Goal: Task Accomplishment & Management: Use online tool/utility

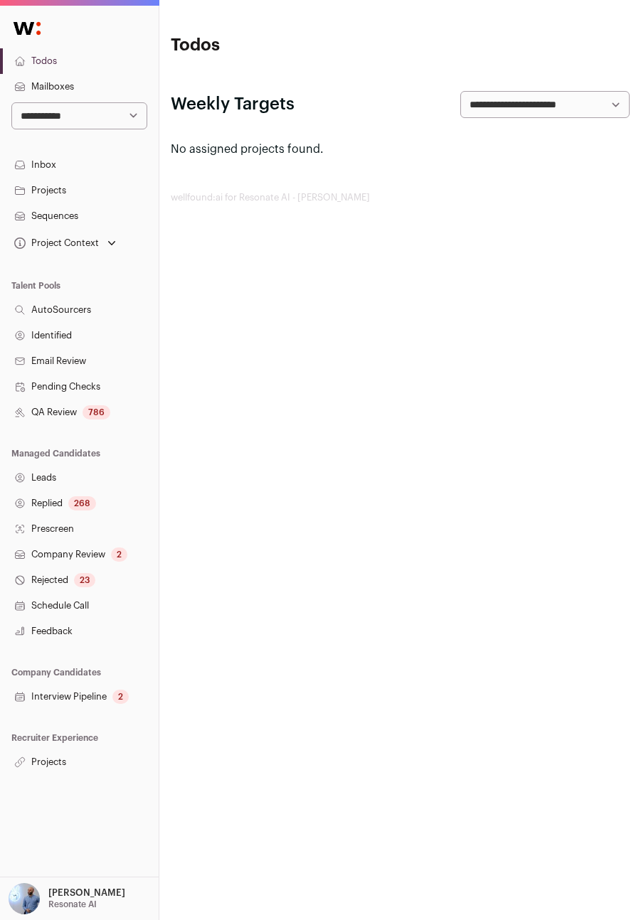
click at [61, 763] on link "Projects" at bounding box center [79, 762] width 159 height 26
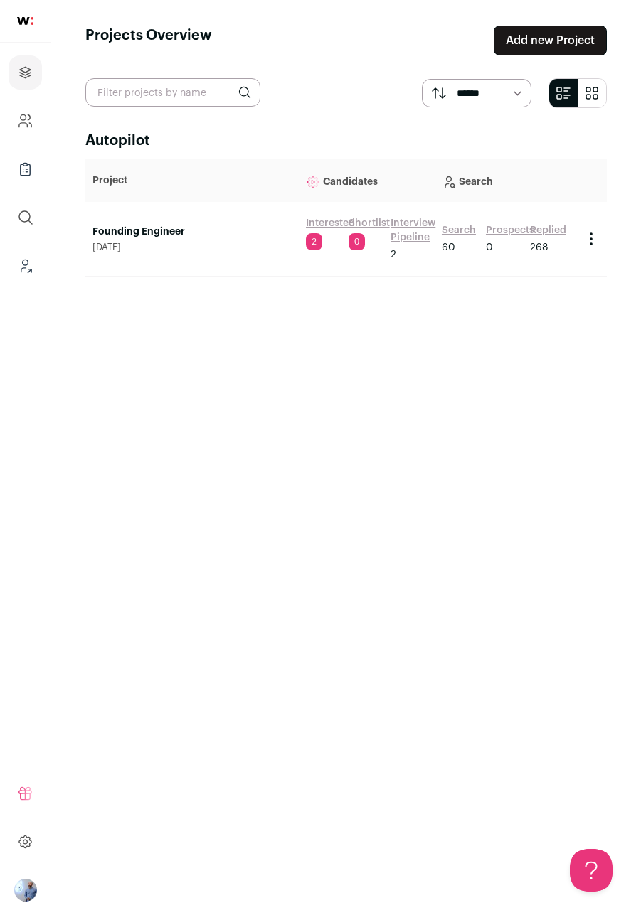
click at [459, 225] on link "Search" at bounding box center [459, 230] width 34 height 14
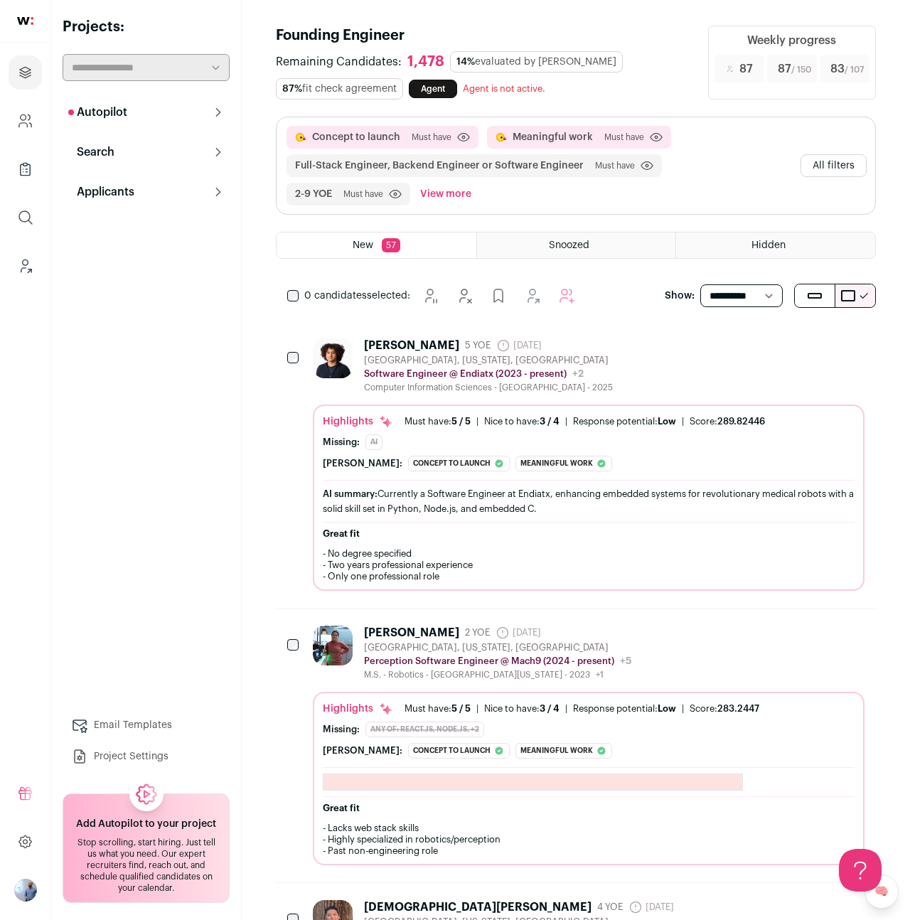
click at [402, 501] on div "AI summary: Currently a Software Engineer at Endiatx, enhancing embedded system…" at bounding box center [589, 501] width 532 height 30
click at [412, 468] on div "Concept to launch" at bounding box center [459, 464] width 102 height 16
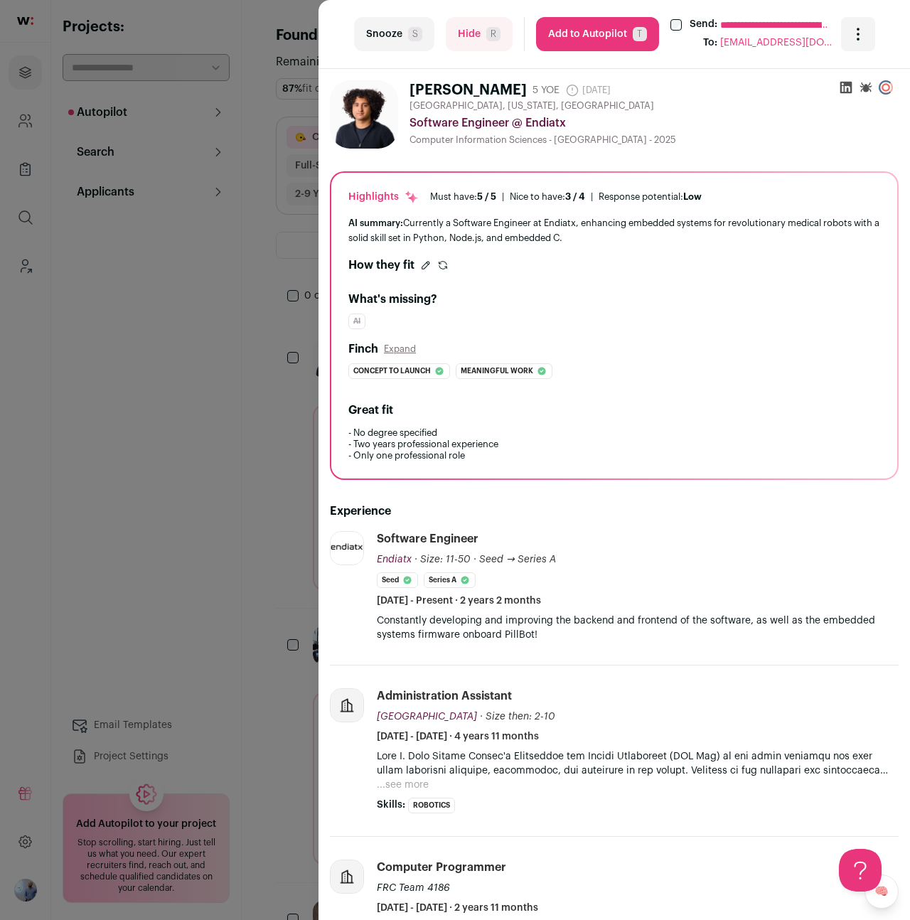
click at [438, 269] on icon "submit" at bounding box center [442, 265] width 11 height 11
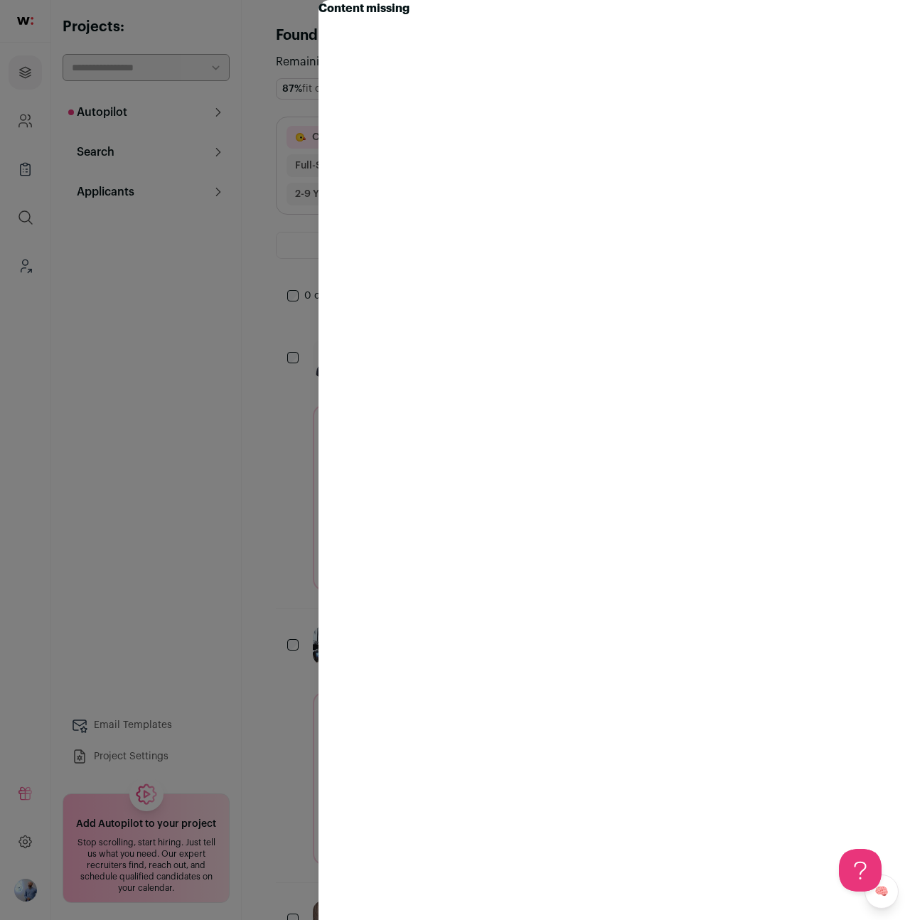
click at [513, 6] on turbo-frame "Content missing" at bounding box center [615, 460] width 592 height 920
click at [130, 346] on div "Content missing" at bounding box center [455, 460] width 910 height 920
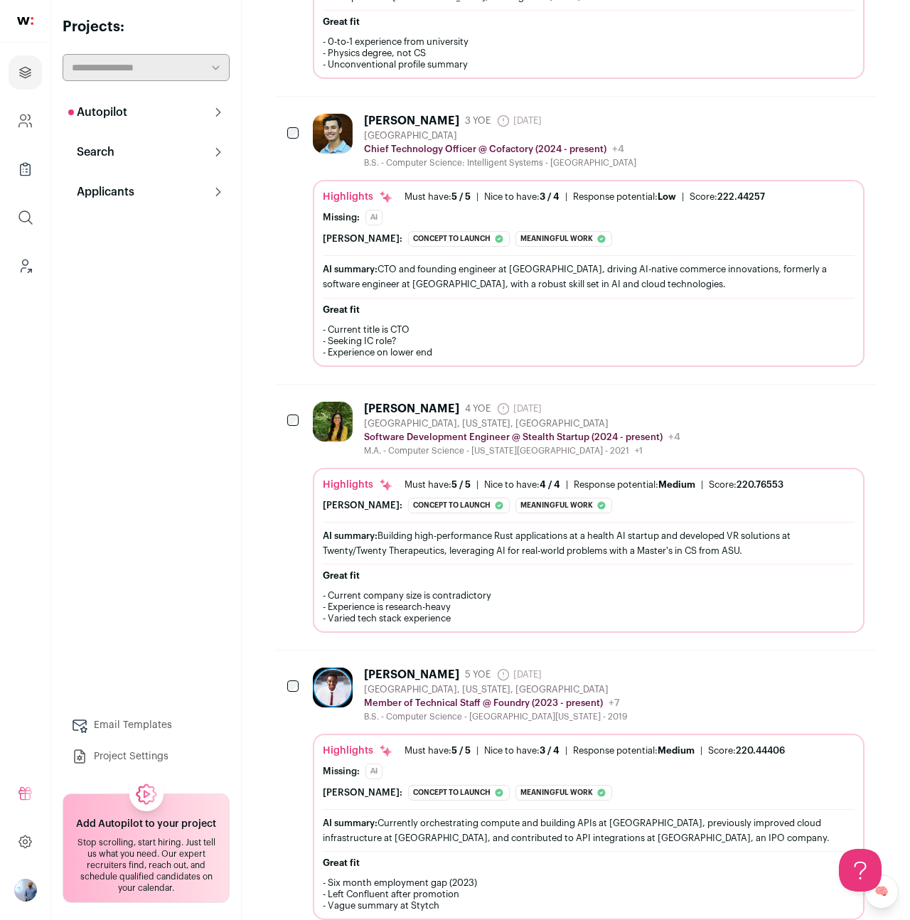
scroll to position [2239, 0]
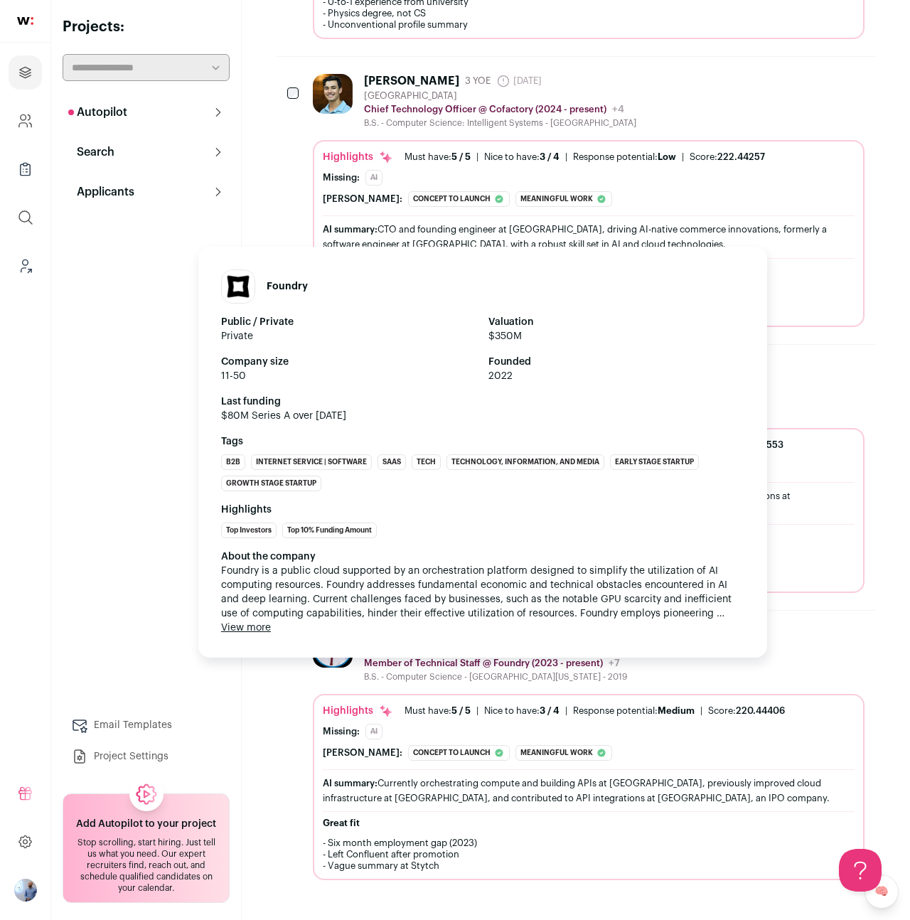
click at [391, 665] on p "Member of Technical Staff @ Foundry (2023 - present)" at bounding box center [483, 663] width 239 height 11
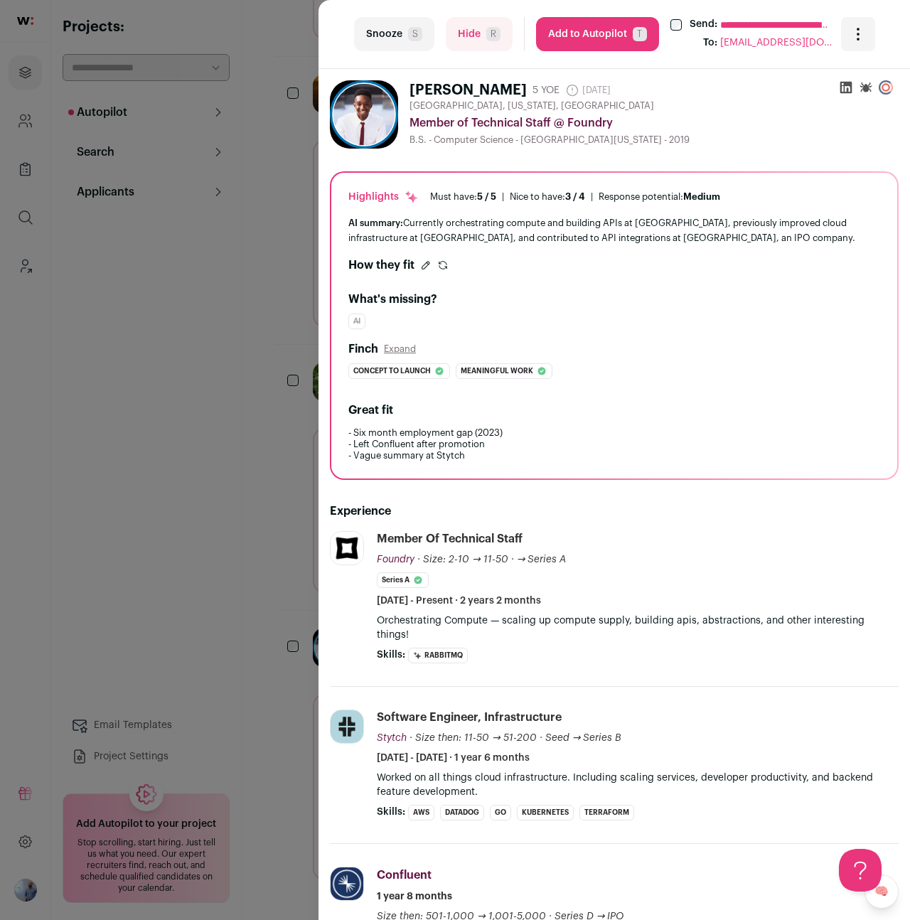
click at [444, 265] on icon "submit" at bounding box center [442, 265] width 11 height 11
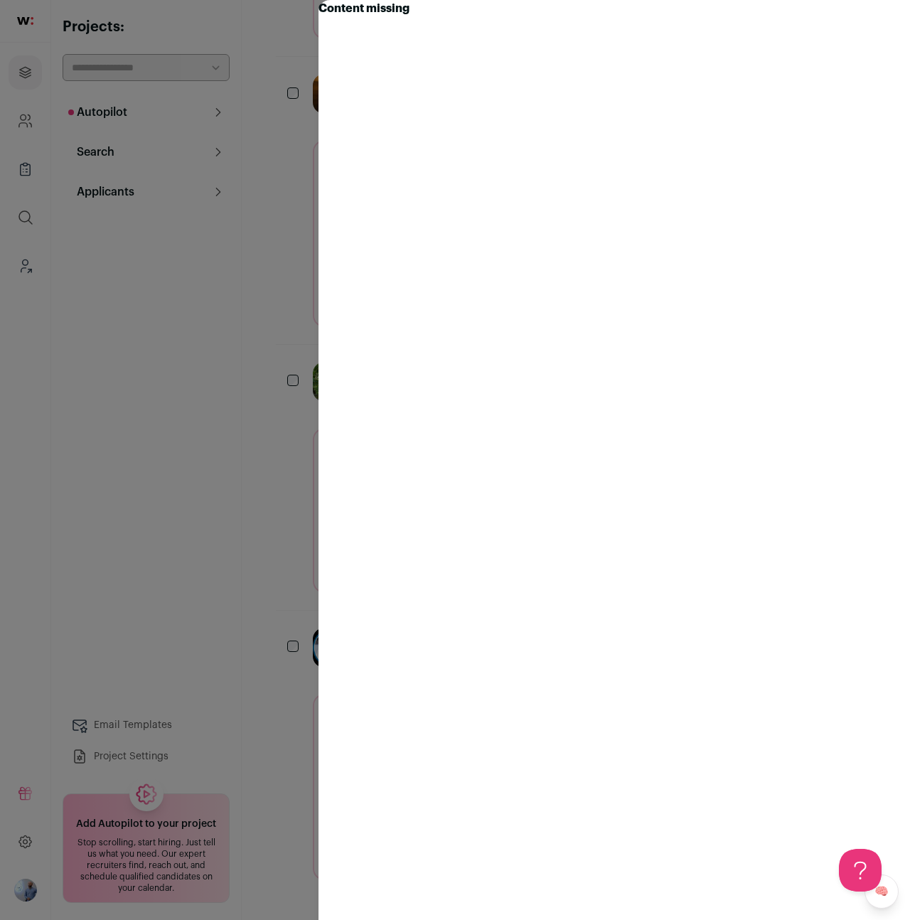
click at [200, 64] on div "Content missing" at bounding box center [455, 460] width 910 height 920
